Goal: Find specific page/section: Find specific page/section

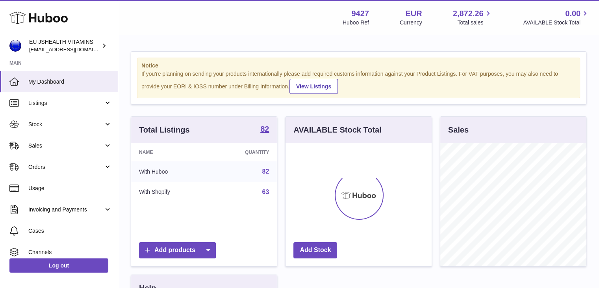
scroll to position [123, 146]
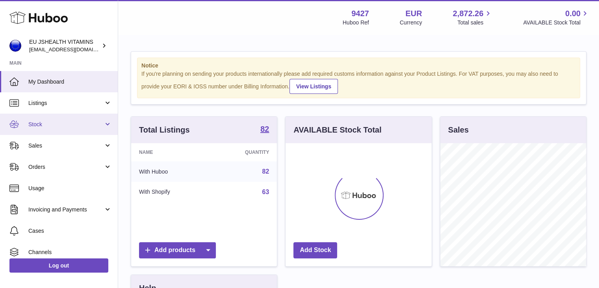
click at [50, 125] on span "Stock" at bounding box center [65, 124] width 75 height 7
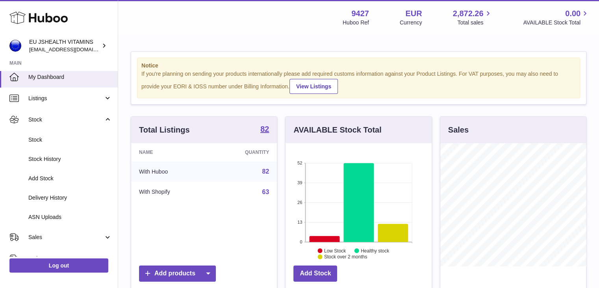
scroll to position [0, 0]
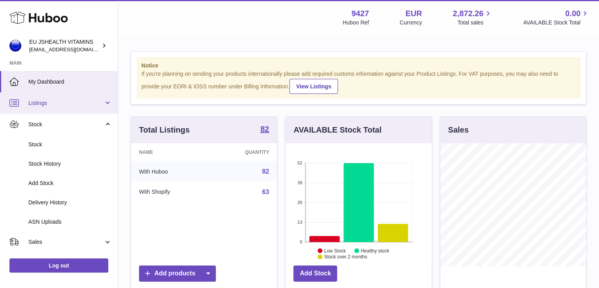
click at [70, 109] on link "Listings" at bounding box center [59, 102] width 118 height 21
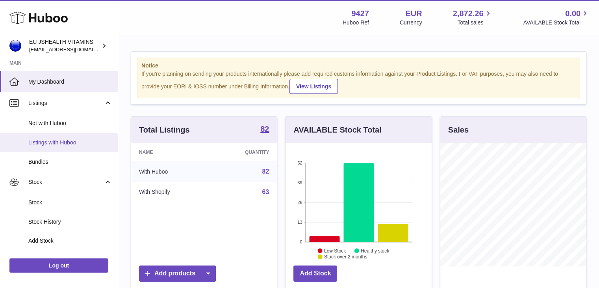
click at [66, 141] on span "Listings with Huboo" at bounding box center [70, 142] width 84 height 7
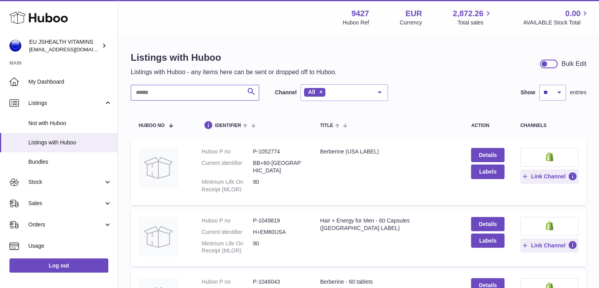
click at [165, 96] on input "text" at bounding box center [195, 93] width 128 height 16
type input "**********"
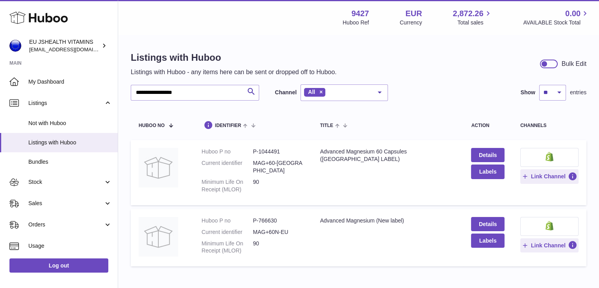
click at [192, 191] on td at bounding box center [162, 172] width 63 height 65
click at [182, 209] on td at bounding box center [162, 238] width 63 height 58
drag, startPoint x: 375, startPoint y: 231, endPoint x: 431, endPoint y: 231, distance: 56.3
click at [431, 231] on td "Title Advanced Magnesium (New label)" at bounding box center [387, 238] width 151 height 58
click at [435, 158] on td "Title Advanced Magnesium 60 Capsules (USA LABEL)" at bounding box center [387, 172] width 151 height 65
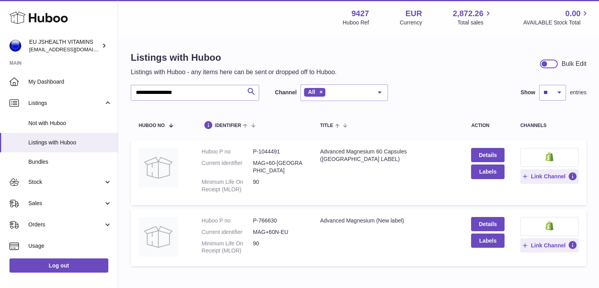
click at [435, 150] on div "Advanced Magnesium 60 Capsules (USA LABEL)" at bounding box center [387, 155] width 135 height 15
click at [395, 183] on td "Title Advanced Magnesium 60 Capsules (USA LABEL)" at bounding box center [387, 172] width 151 height 65
